Goal: Task Accomplishment & Management: Complete application form

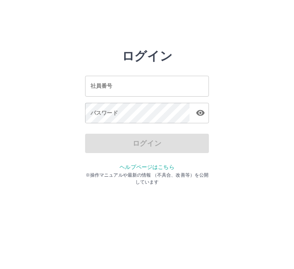
click at [134, 88] on input "社員番号" at bounding box center [147, 86] width 124 height 20
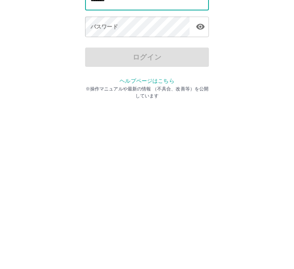
type input "*******"
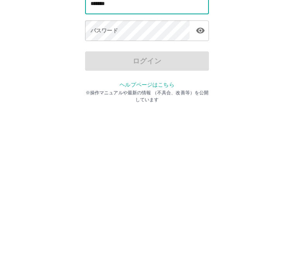
click at [117, 103] on div "パスワード パスワード" at bounding box center [147, 114] width 124 height 22
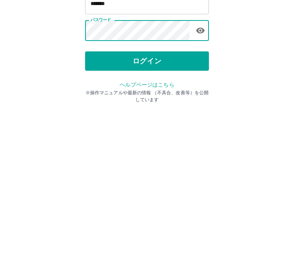
click at [135, 134] on button "ログイン" at bounding box center [147, 143] width 124 height 19
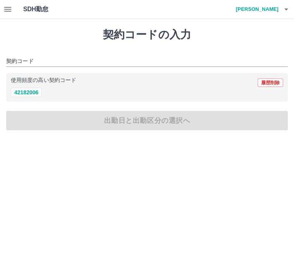
click at [35, 93] on button "42182006" at bounding box center [26, 92] width 31 height 9
type input "********"
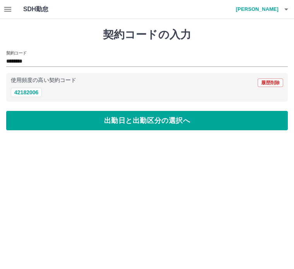
click at [134, 125] on button "出勤日と出勤区分の選択へ" at bounding box center [146, 120] width 281 height 19
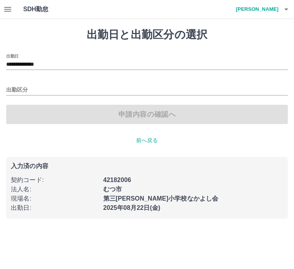
click at [33, 88] on input "出勤区分" at bounding box center [146, 90] width 281 height 10
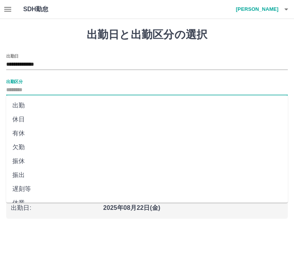
click at [22, 107] on li "出勤" at bounding box center [146, 106] width 281 height 14
type input "**"
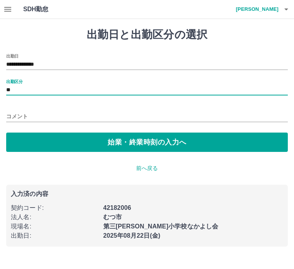
click at [132, 144] on button "始業・終業時刻の入力へ" at bounding box center [146, 142] width 281 height 19
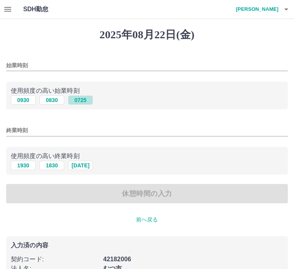
click at [87, 103] on button "0725" at bounding box center [80, 99] width 25 height 9
type input "****"
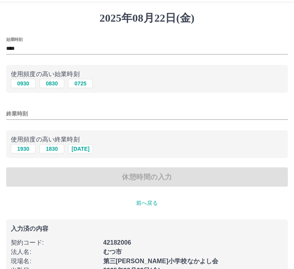
scroll to position [22, 0]
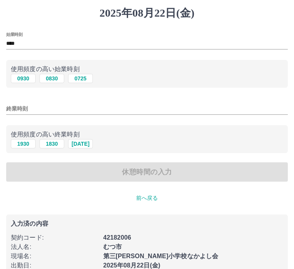
click at [137, 180] on div "休憩時間の入力" at bounding box center [146, 171] width 281 height 19
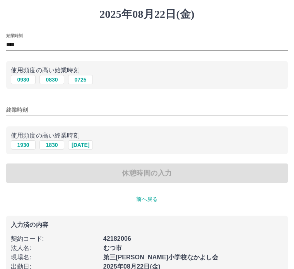
scroll to position [19, 0]
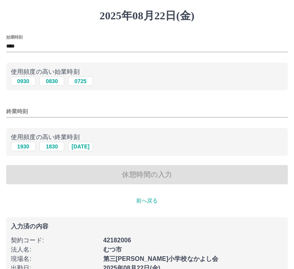
click at [87, 148] on button "1725" at bounding box center [80, 146] width 25 height 9
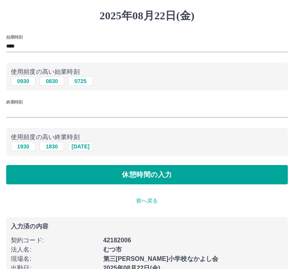
type input "****"
click at [148, 177] on button "休憩時間の入力" at bounding box center [146, 174] width 281 height 19
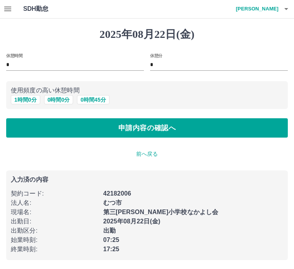
click at [24, 104] on button "1 時間 0 分" at bounding box center [25, 99] width 29 height 9
type input "*"
click at [140, 132] on button "申請内容の確認へ" at bounding box center [146, 127] width 281 height 19
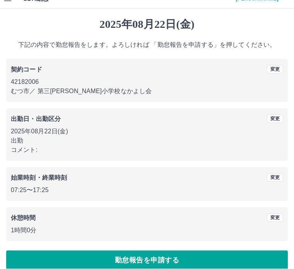
scroll to position [20, 0]
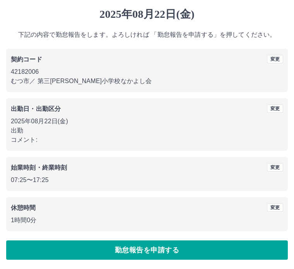
click at [141, 252] on button "勤怠報告を申請する" at bounding box center [146, 250] width 281 height 19
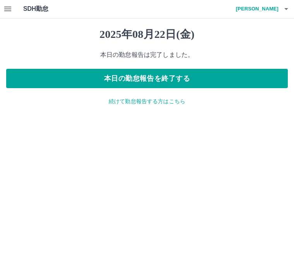
click at [267, 14] on h4 "野里　祥子" at bounding box center [255, 9] width 46 height 19
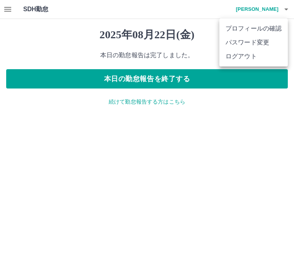
click at [245, 54] on li "ログアウト" at bounding box center [253, 56] width 68 height 14
